Goal: Information Seeking & Learning: Learn about a topic

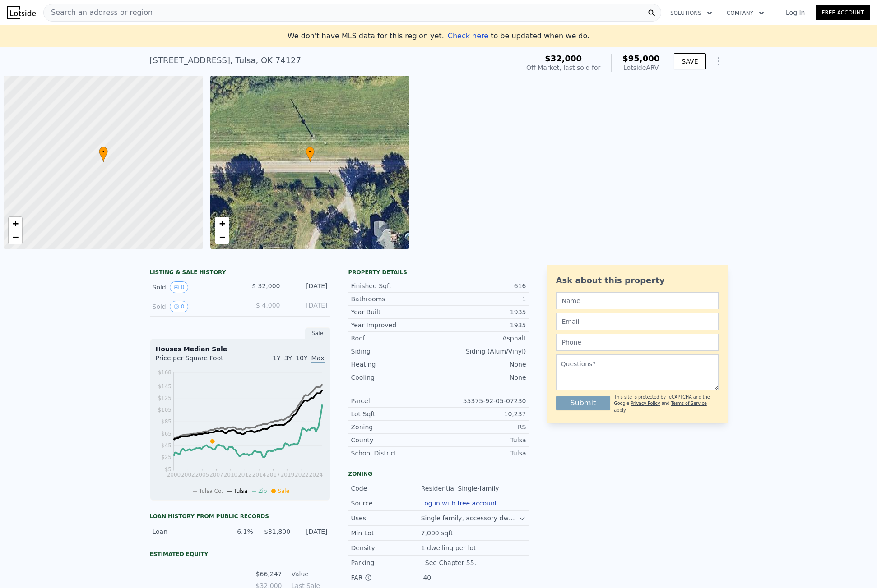
scroll to position [0, 4]
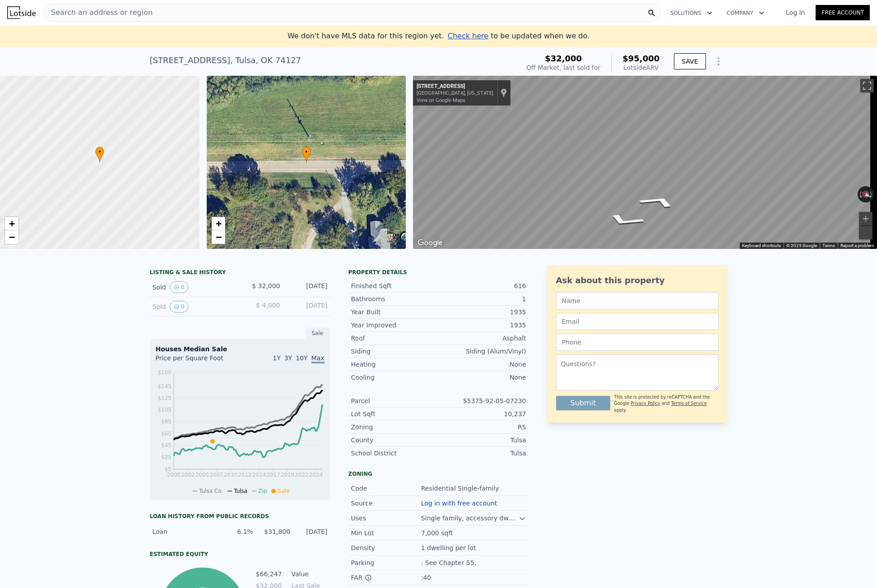
click at [222, 17] on div "Search an address or region" at bounding box center [352, 13] width 618 height 18
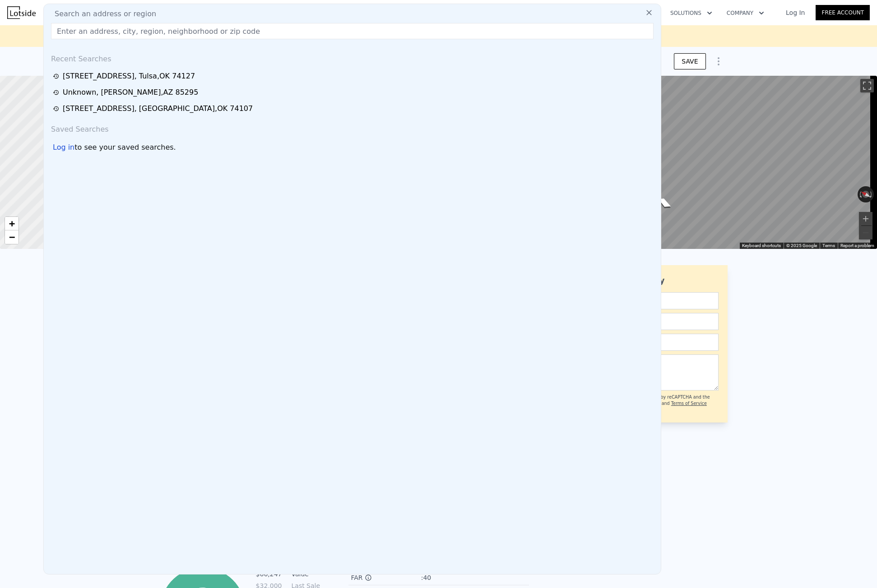
drag, startPoint x: 120, startPoint y: 20, endPoint x: 113, endPoint y: 29, distance: 11.6
paste input "[STREET_ADDRESS]"
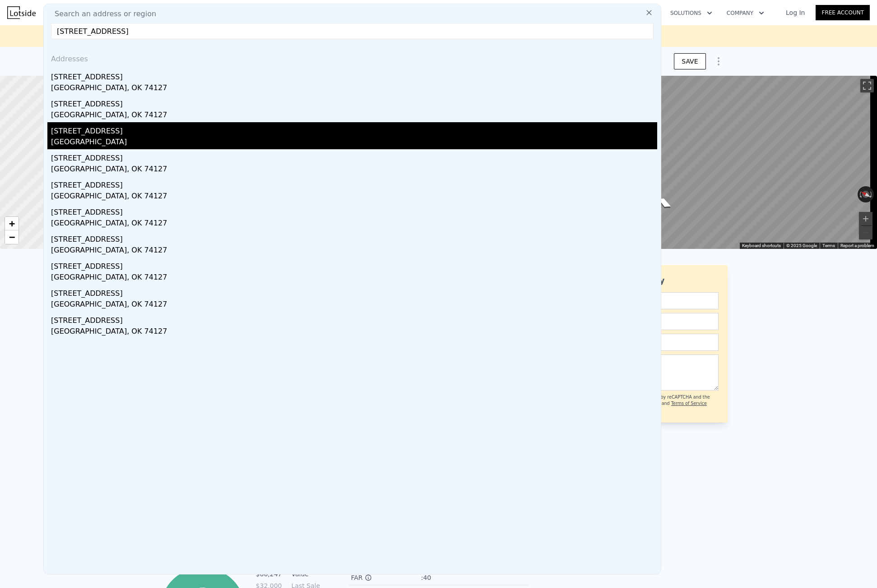
type input "[STREET_ADDRESS]"
click at [133, 138] on div "[GEOGRAPHIC_DATA]" at bounding box center [354, 143] width 606 height 13
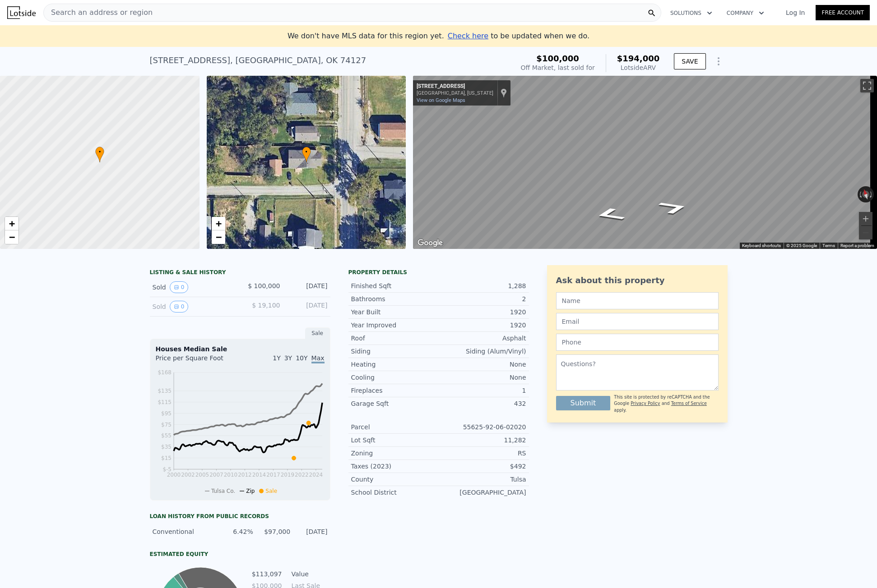
click at [102, 15] on span "Search an address or region" at bounding box center [98, 12] width 109 height 11
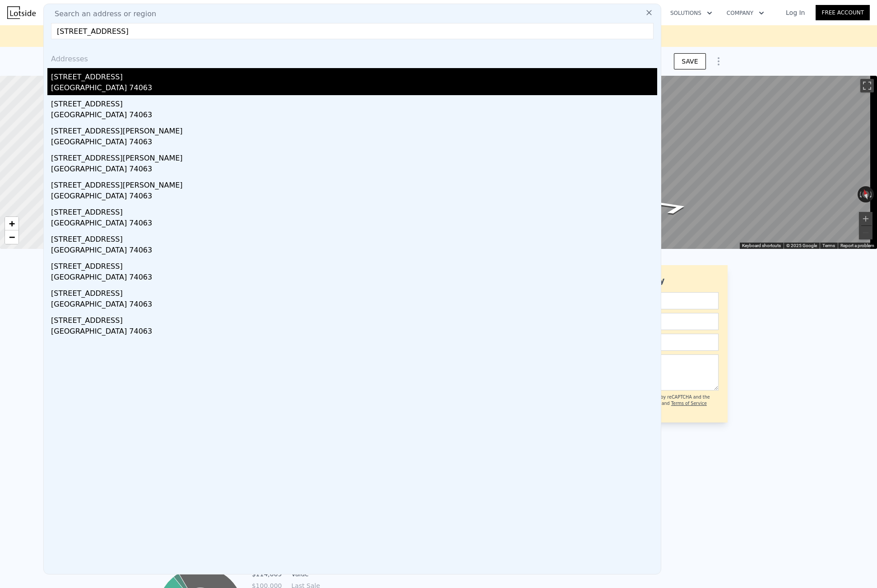
type input "[STREET_ADDRESS]"
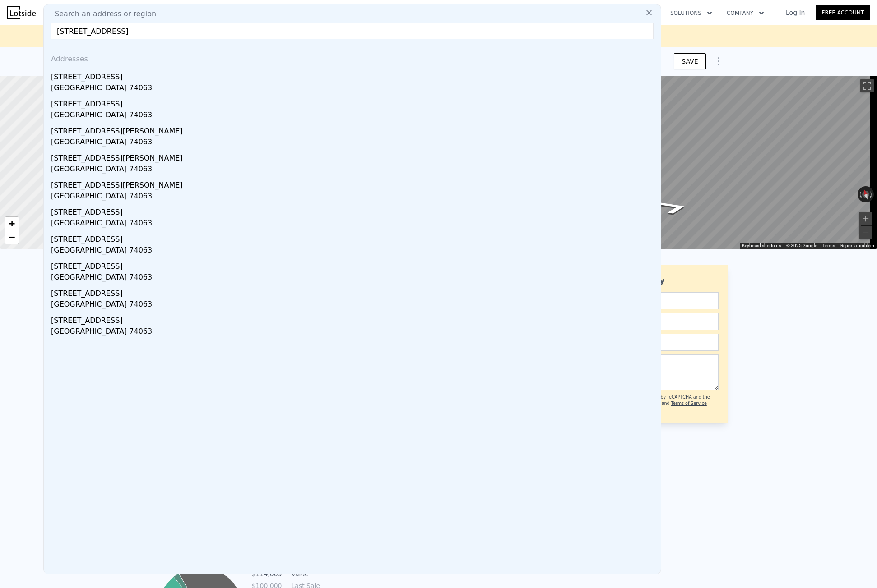
drag, startPoint x: 112, startPoint y: 74, endPoint x: 171, endPoint y: 0, distance: 95.1
click at [111, 74] on div "[STREET_ADDRESS]" at bounding box center [354, 75] width 606 height 14
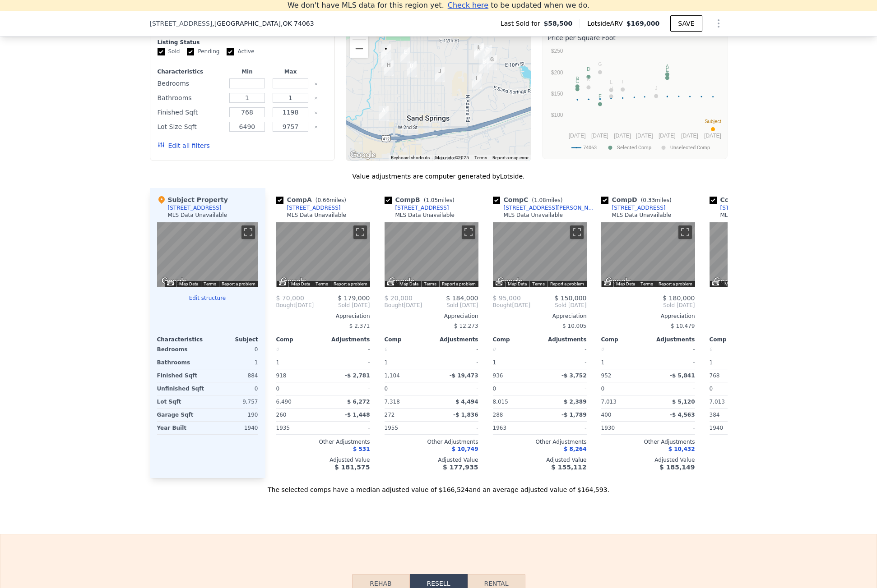
click at [79, 107] on div "We found 12 sales that match your search Filters Map Prices Modify Comp Filters…" at bounding box center [438, 240] width 877 height 508
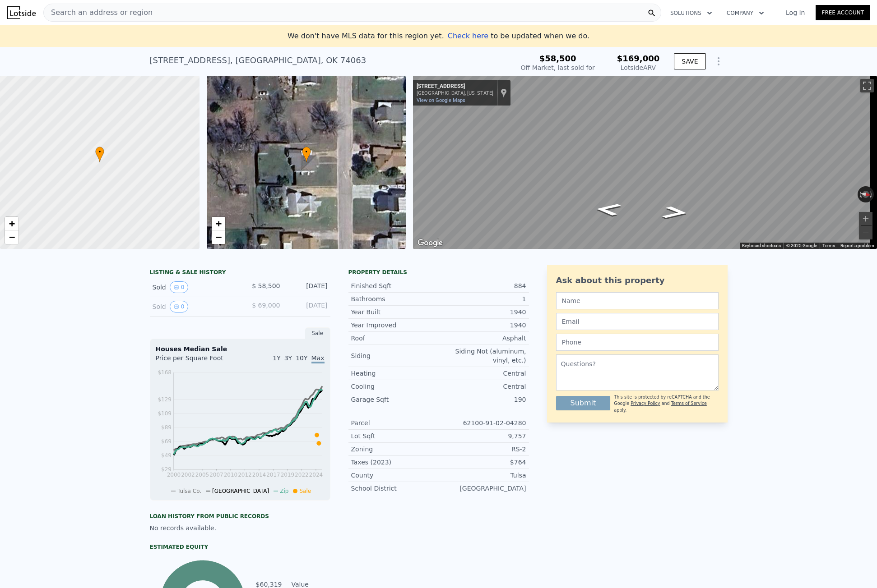
click at [128, 7] on div "Search an address or region" at bounding box center [98, 12] width 109 height 17
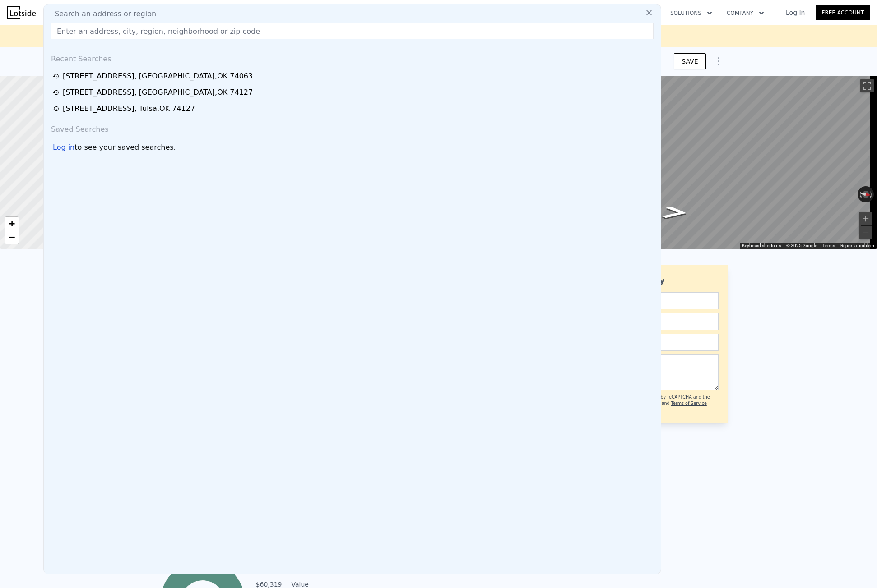
click at [117, 26] on input "text" at bounding box center [352, 31] width 602 height 16
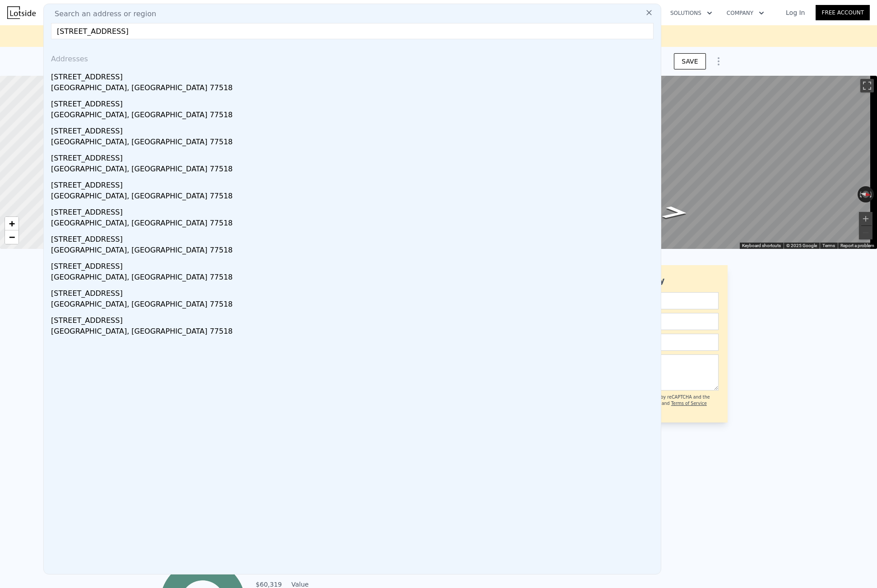
type input "[STREET_ADDRESS]"
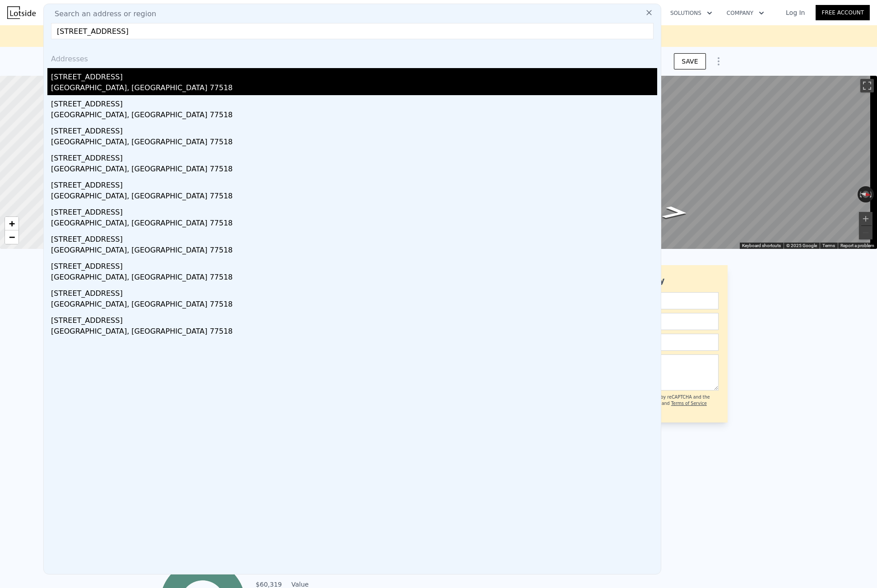
click at [131, 75] on div "[STREET_ADDRESS]" at bounding box center [354, 75] width 606 height 14
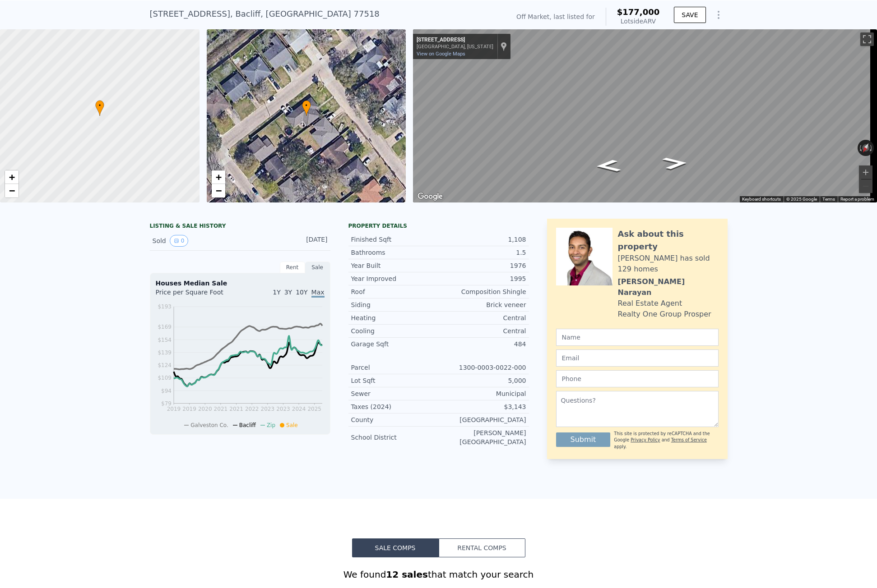
scroll to position [3, 0]
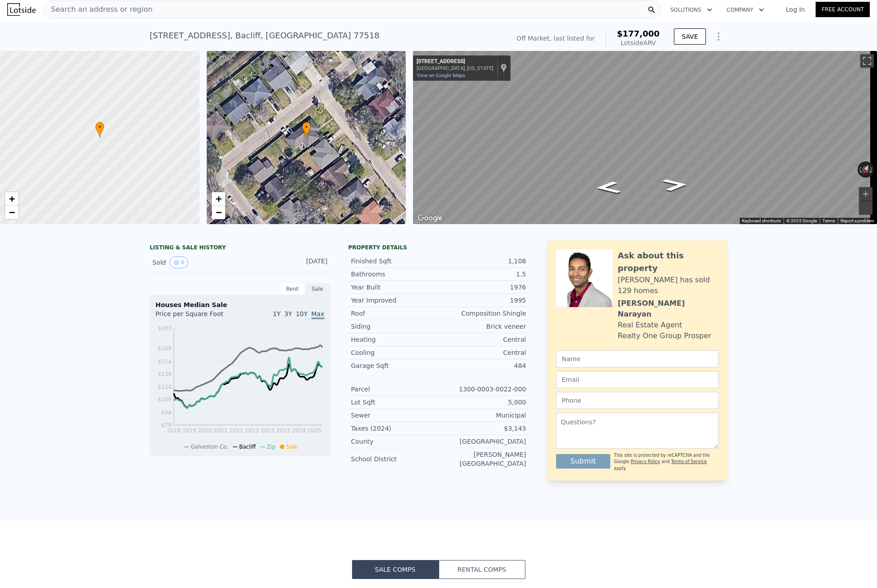
click at [106, 8] on span "Search an address or region" at bounding box center [98, 9] width 109 height 11
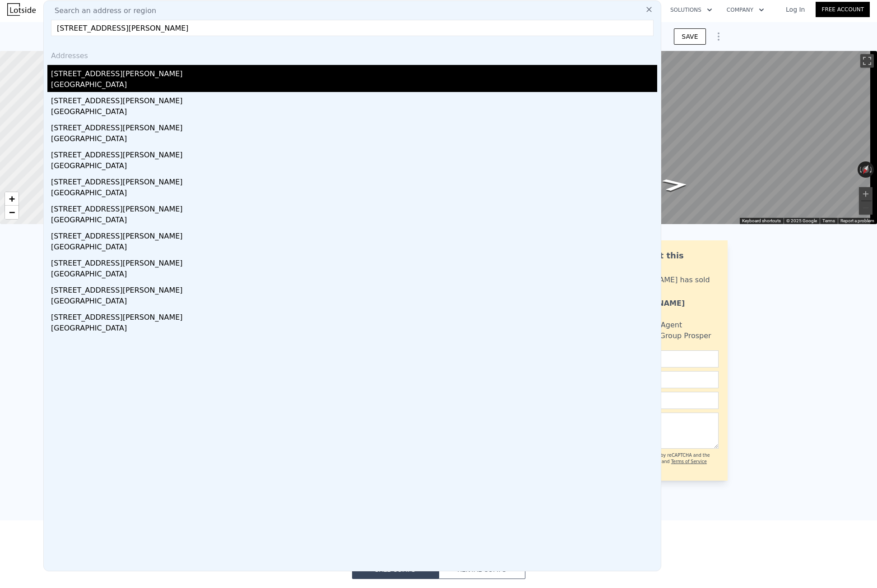
type input "[STREET_ADDRESS][PERSON_NAME]"
click at [92, 69] on div "[STREET_ADDRESS][PERSON_NAME]" at bounding box center [354, 72] width 606 height 14
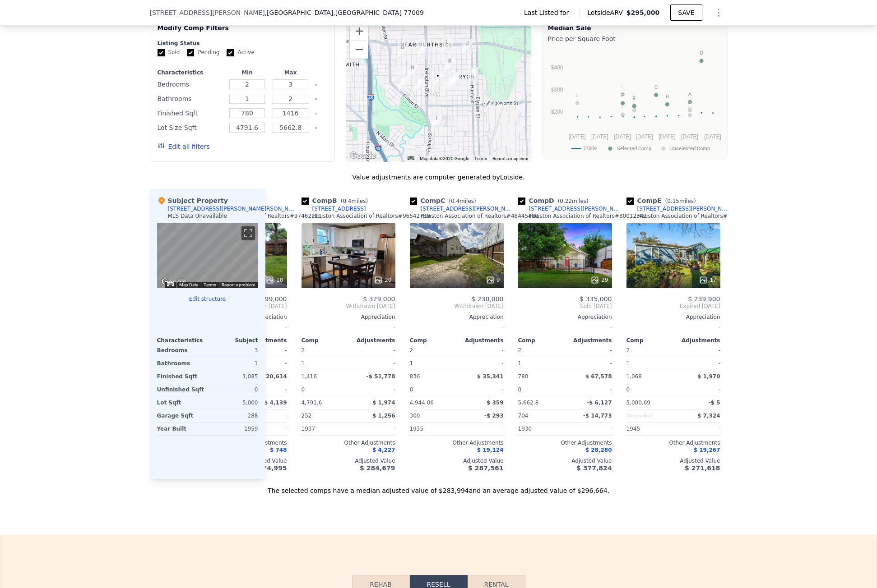
scroll to position [0, 154]
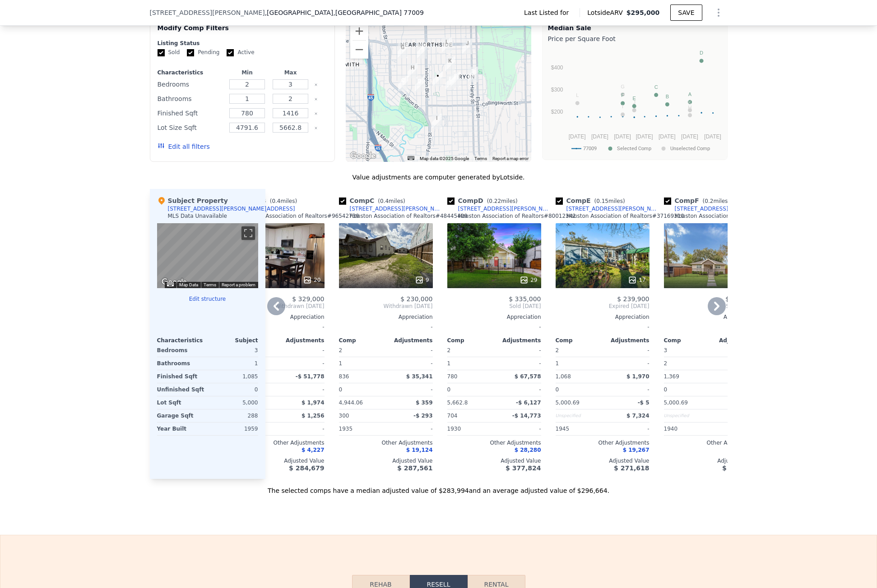
click at [714, 311] on icon at bounding box center [716, 306] width 5 height 9
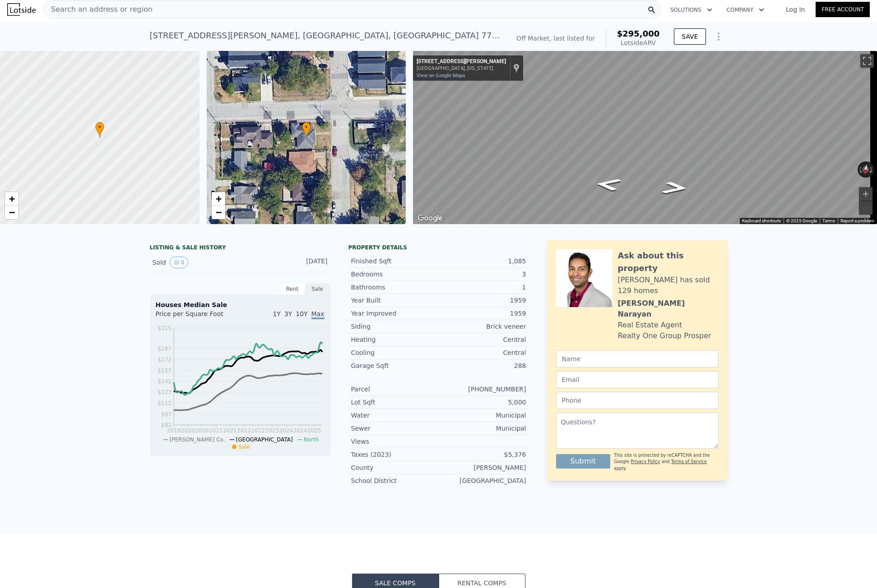
scroll to position [0, 0]
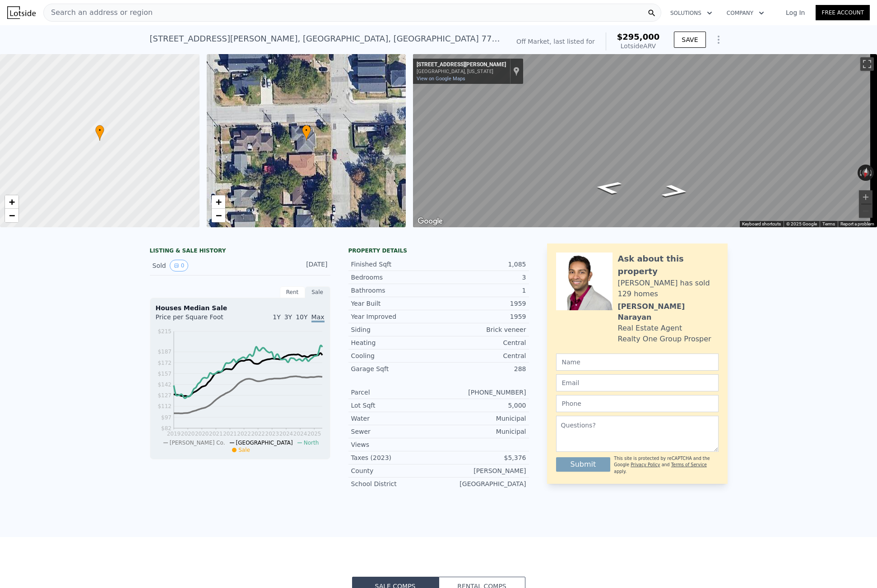
click at [145, 18] on div "Search an address or region" at bounding box center [352, 13] width 618 height 18
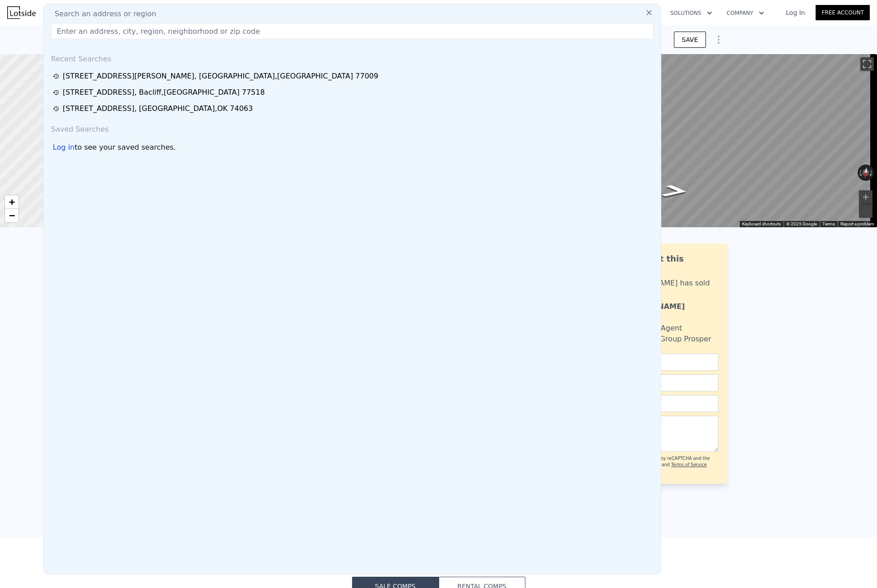
click at [139, 29] on input "text" at bounding box center [352, 31] width 602 height 16
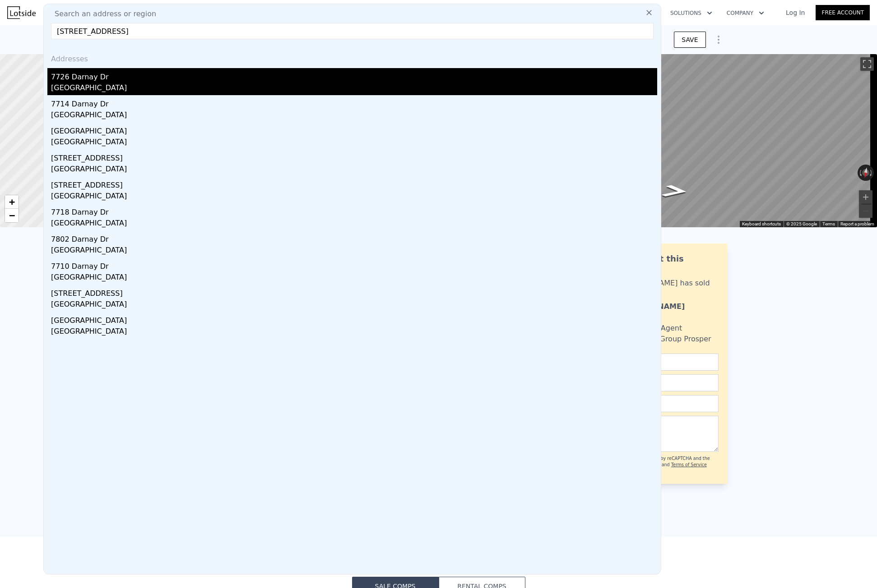
type input "[STREET_ADDRESS]"
click at [96, 73] on div "7726 Darnay Dr" at bounding box center [354, 75] width 606 height 14
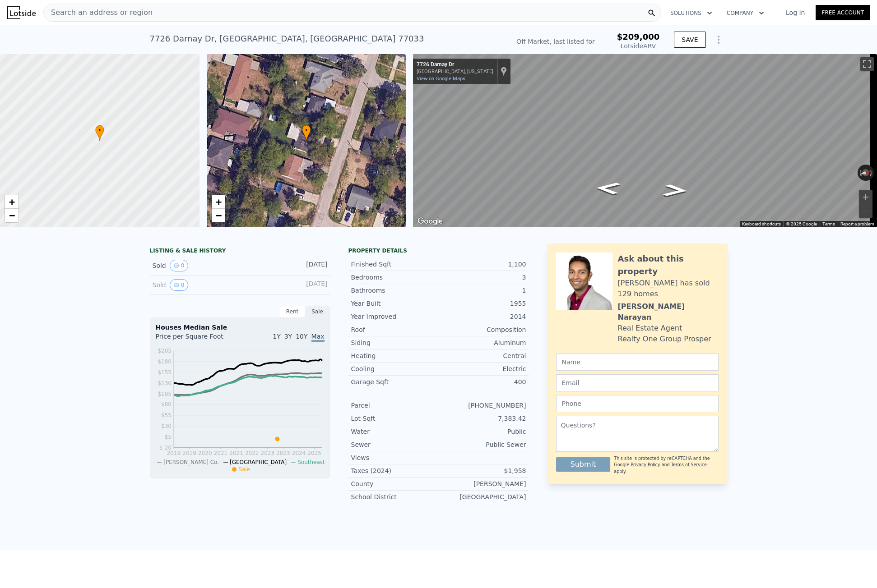
type input "$ 206,000"
type input "-$ 17,696"
click at [96, 18] on div "Search an address or region" at bounding box center [98, 12] width 109 height 17
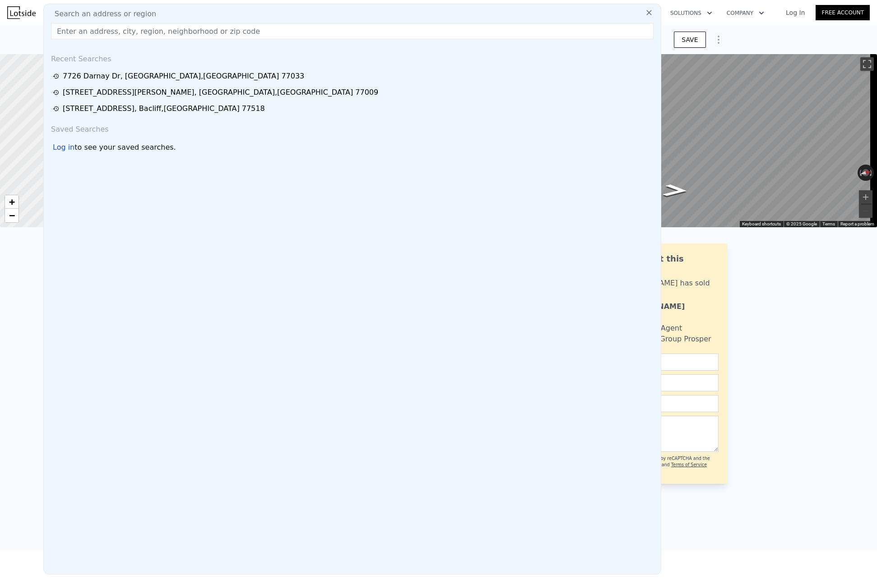
click at [94, 30] on input "text" at bounding box center [352, 31] width 602 height 16
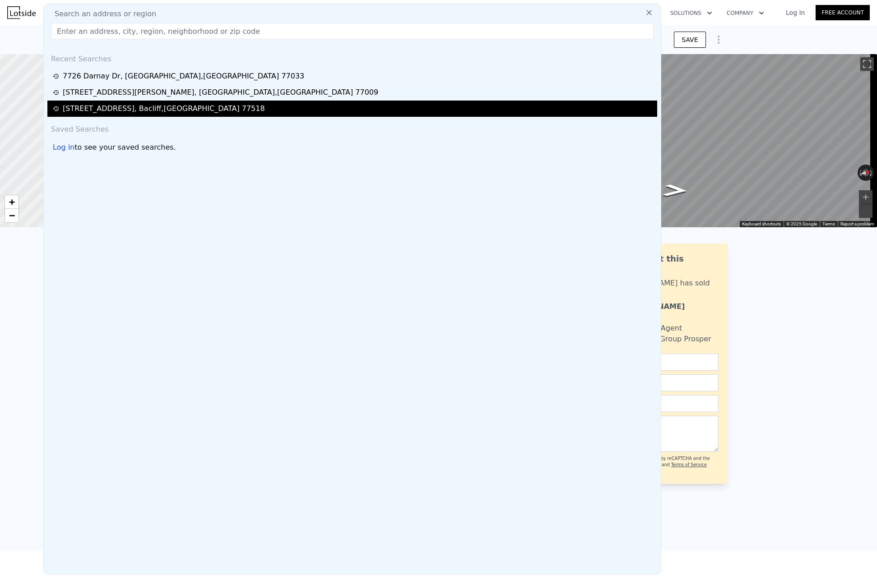
type input "[STREET_ADDRESS]"
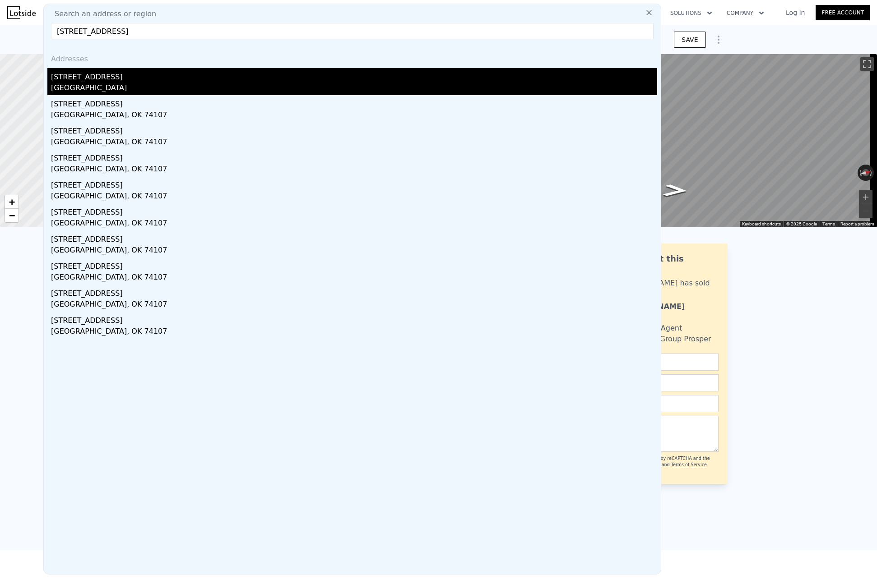
click at [106, 71] on div "[STREET_ADDRESS]" at bounding box center [354, 75] width 606 height 14
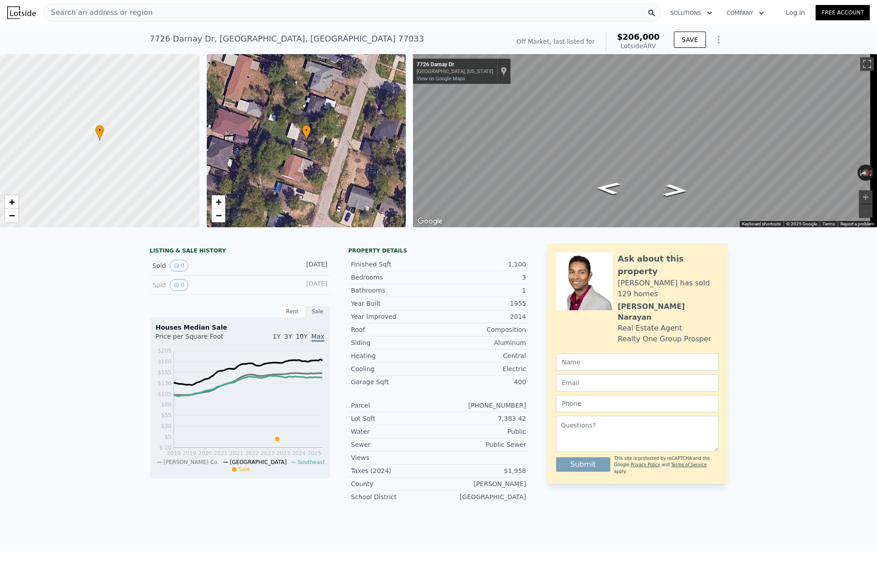
click at [152, 9] on div "Search an address or region" at bounding box center [352, 13] width 618 height 18
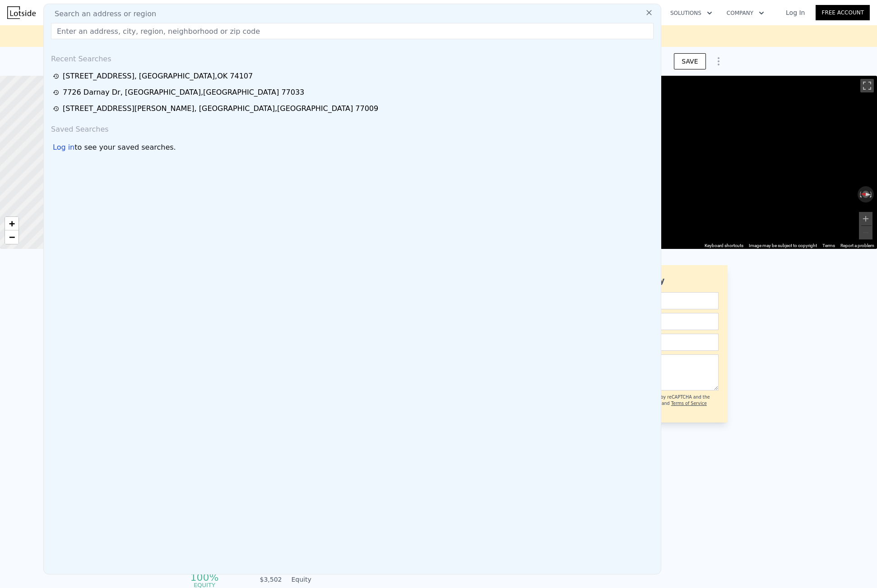
click at [145, 31] on input "text" at bounding box center [352, 31] width 602 height 16
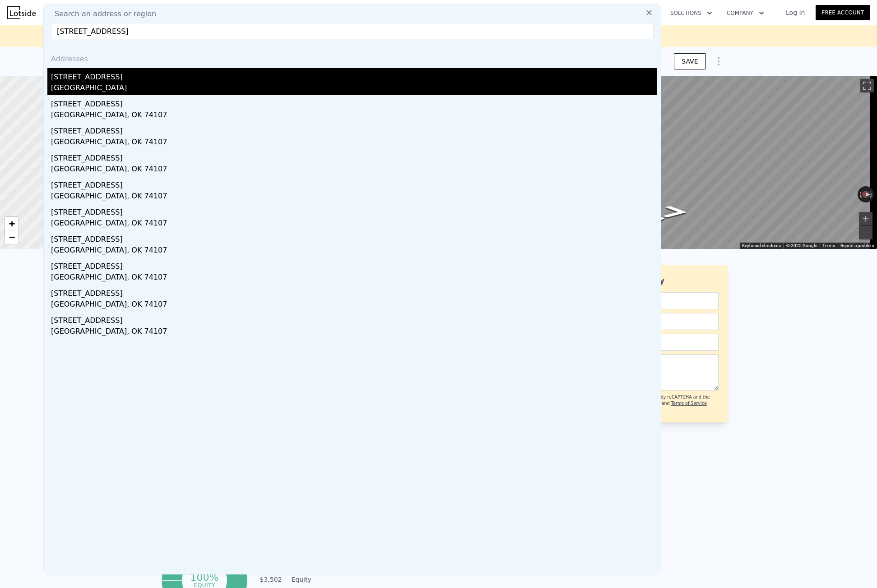
type input "[STREET_ADDRESS]"
click at [96, 74] on div "[STREET_ADDRESS]" at bounding box center [354, 75] width 606 height 14
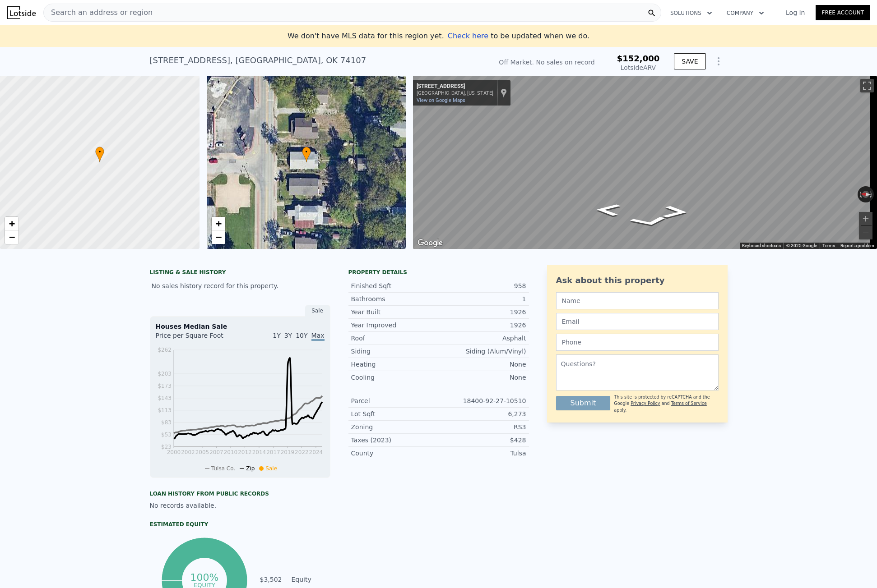
click at [110, 15] on span "Search an address or region" at bounding box center [98, 12] width 109 height 11
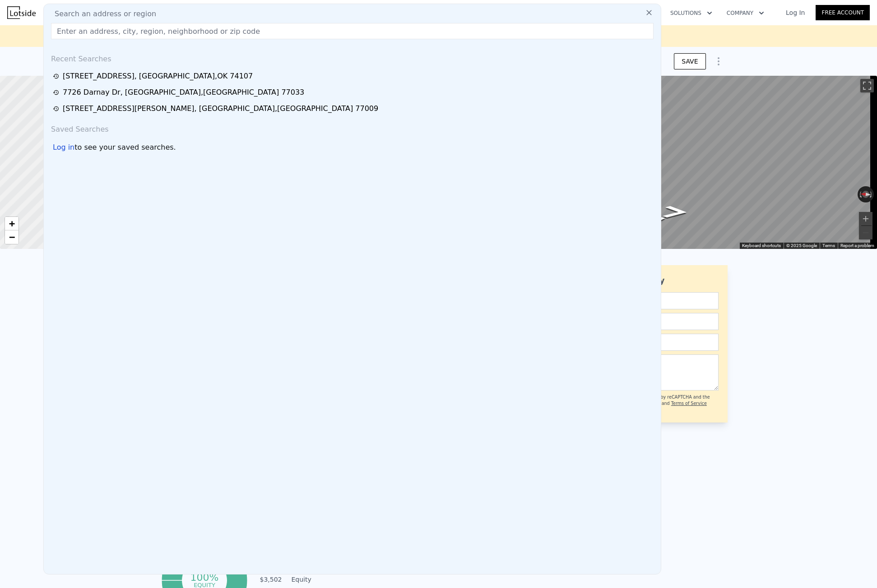
click at [104, 40] on div "Search an address or region Recent Searches [STREET_ADDRESS] [STREET_ADDRESS] […" at bounding box center [352, 289] width 618 height 571
paste input "[STREET_ADDRESS][PERSON_NAME]"
type input "[STREET_ADDRESS][PERSON_NAME]"
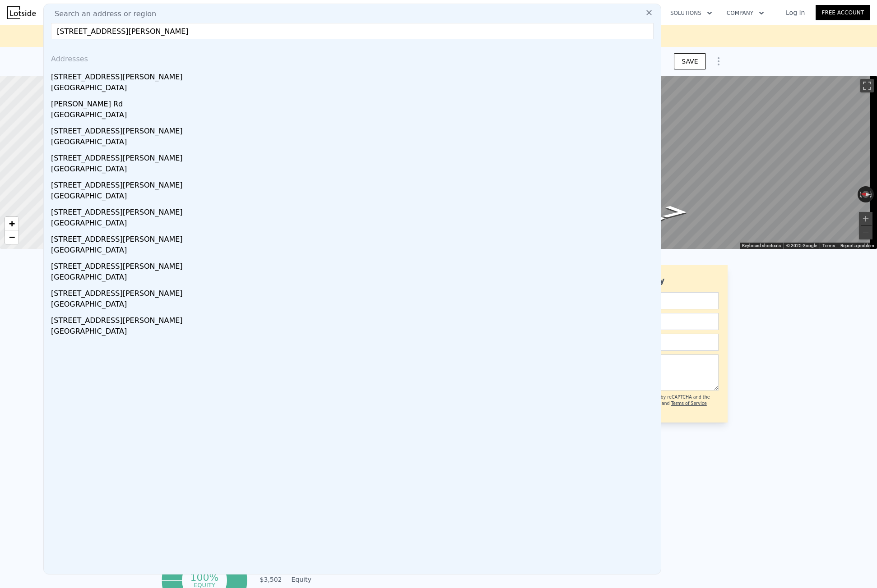
drag, startPoint x: 116, startPoint y: 86, endPoint x: 199, endPoint y: 3, distance: 117.4
click at [116, 86] on div "[GEOGRAPHIC_DATA]" at bounding box center [354, 89] width 606 height 13
